Goal: Navigation & Orientation: Go to known website

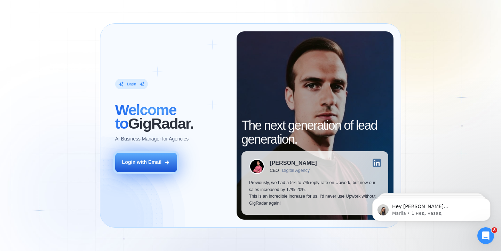
click at [134, 165] on div "Login with Email" at bounding box center [142, 162] width 40 height 7
